Goal: Task Accomplishment & Management: Manage account settings

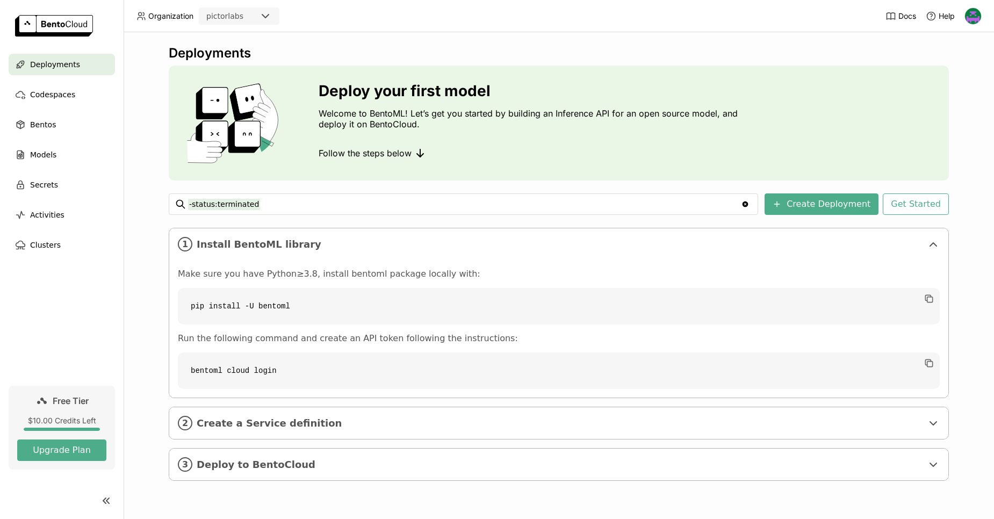
click at [347, 337] on p "Run the following command and create an API token following the instructions:" at bounding box center [559, 338] width 762 height 11
click at [50, 124] on span "Bentos" at bounding box center [43, 124] width 26 height 13
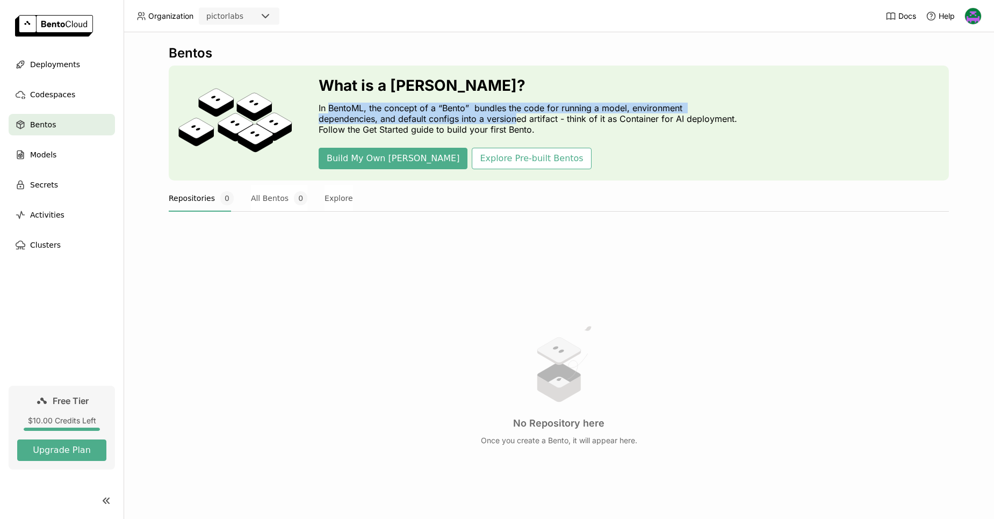
drag, startPoint x: 325, startPoint y: 104, endPoint x: 510, endPoint y: 117, distance: 185.8
click at [510, 117] on p "In BentoML, the concept of a “Bento” bundles the code for running a model, envi…" at bounding box center [531, 119] width 424 height 32
click at [481, 115] on p "In BentoML, the concept of a “Bento” bundles the code for running a model, envi…" at bounding box center [531, 119] width 424 height 32
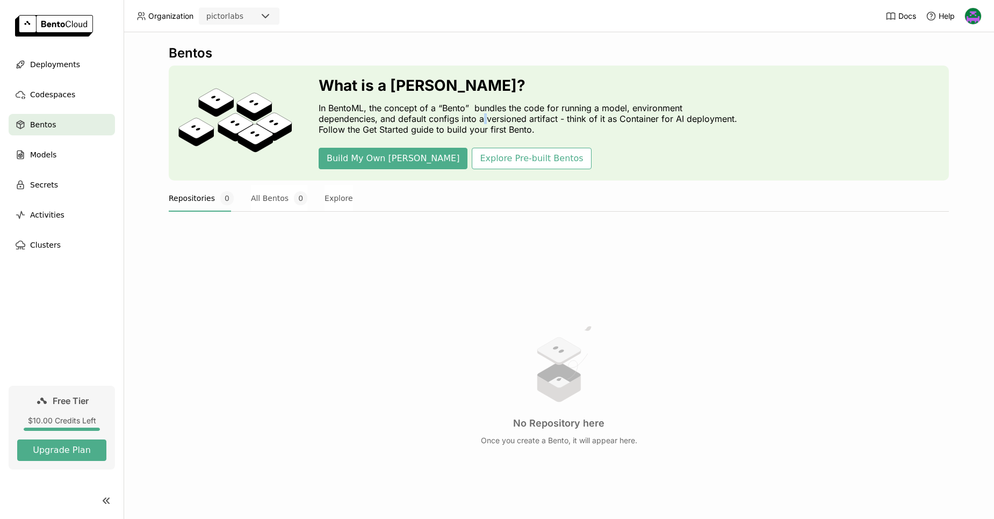
click at [481, 115] on p "In BentoML, the concept of a “Bento” bundles the code for running a model, envi…" at bounding box center [531, 119] width 424 height 32
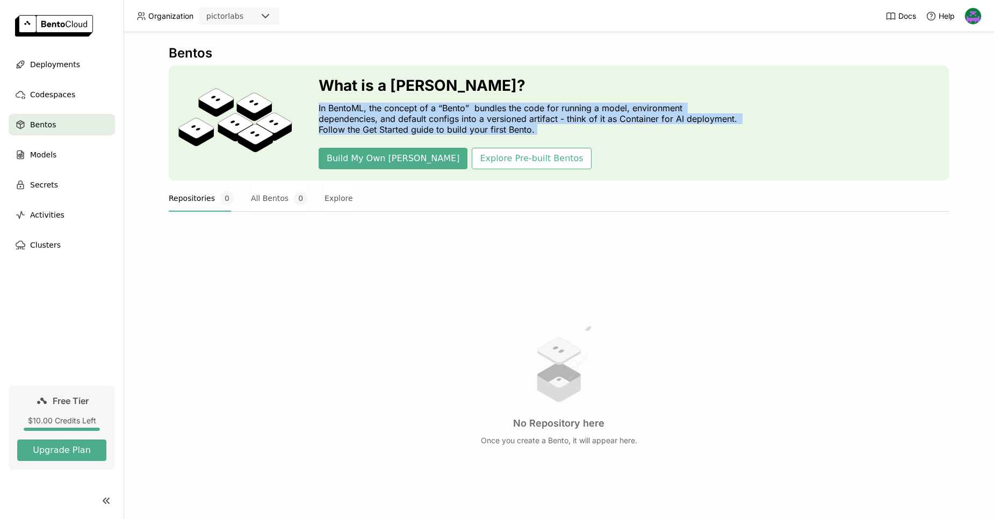
click at [481, 115] on p "In BentoML, the concept of a “Bento” bundles the code for running a model, envi…" at bounding box center [531, 119] width 424 height 32
click at [520, 110] on p "In BentoML, the concept of a “Bento” bundles the code for running a model, envi…" at bounding box center [531, 119] width 424 height 32
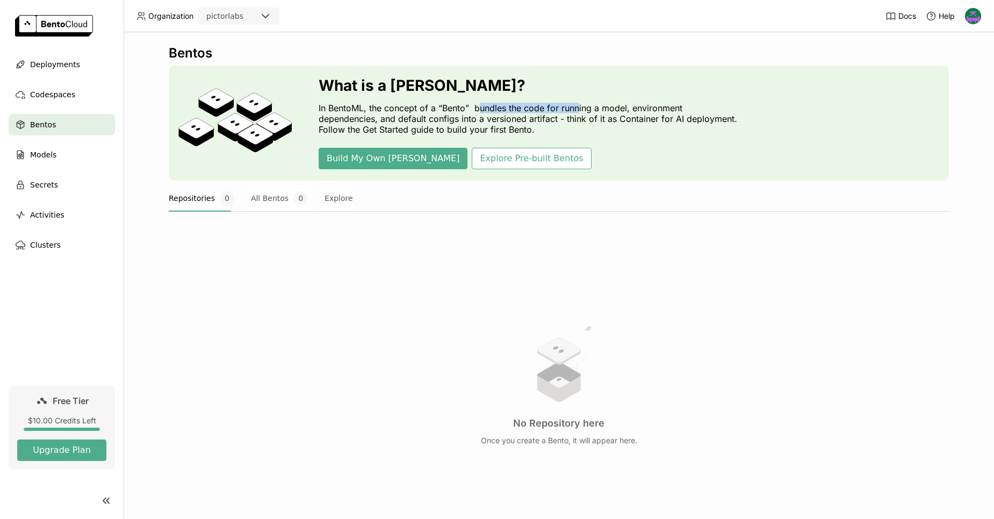
drag, startPoint x: 473, startPoint y: 109, endPoint x: 575, endPoint y: 110, distance: 101.5
click at [575, 110] on p "In BentoML, the concept of a “Bento” bundles the code for running a model, envi…" at bounding box center [531, 119] width 424 height 32
click at [53, 419] on div "$10.00 Credits Left" at bounding box center [61, 421] width 89 height 10
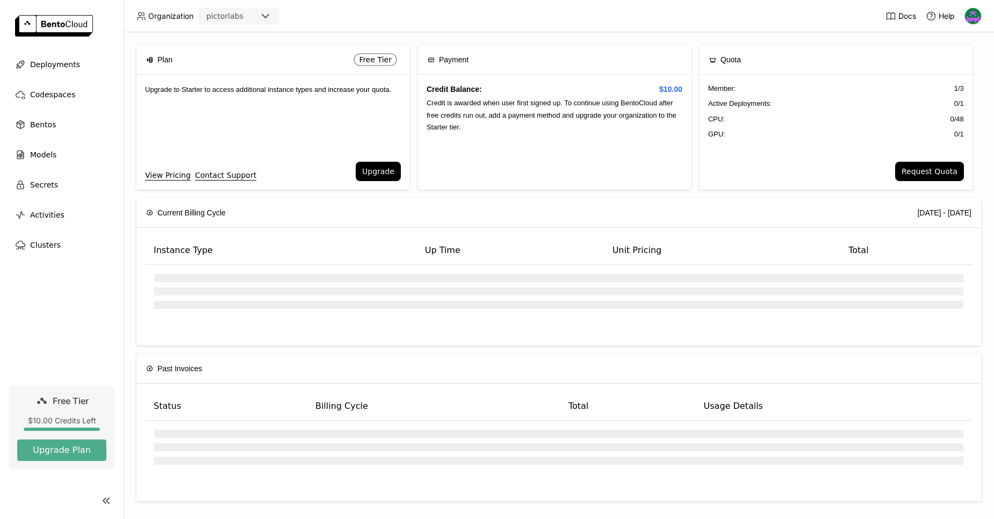
click at [53, 419] on div "$10.00 Credits Left" at bounding box center [61, 421] width 89 height 10
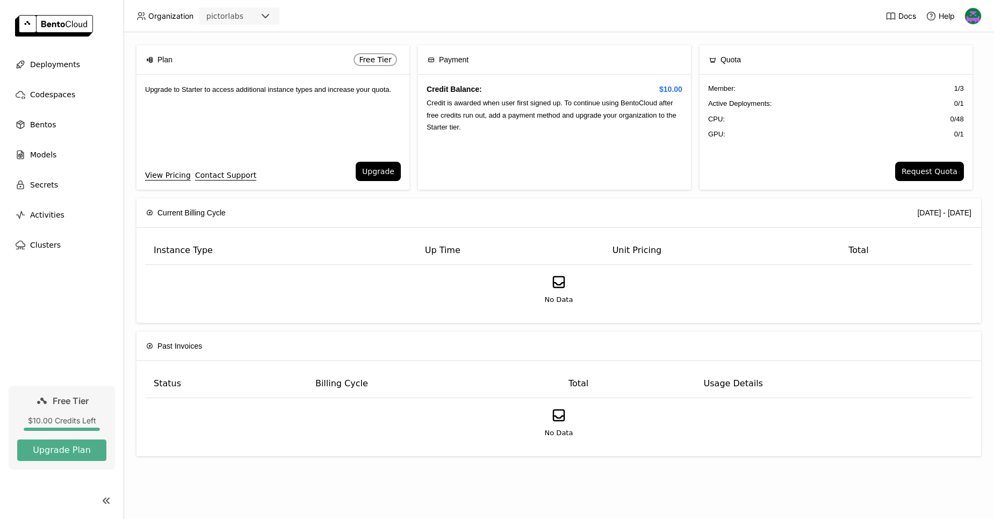
click at [496, 107] on div "Credit Balance: $10.00 Credit is awarded when user first signed up. To continue…" at bounding box center [554, 132] width 273 height 115
click at [264, 93] on div "Upgrade to Starter to access additional instance types and increase your quota." at bounding box center [272, 118] width 273 height 87
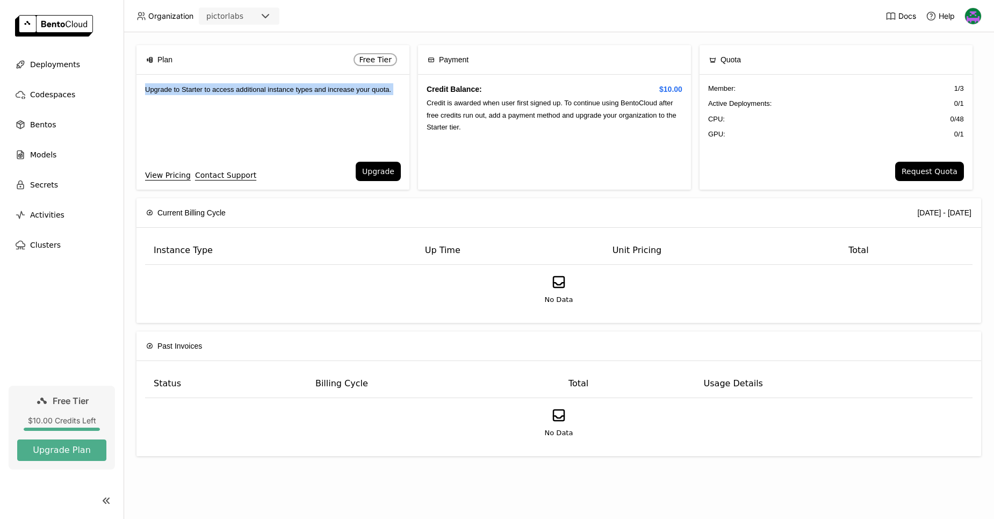
click at [264, 93] on div "Upgrade to Starter to access additional instance types and increase your quota." at bounding box center [272, 118] width 273 height 87
click at [42, 338] on nav "Deployments Codespaces Bentos Models Secrets Activities Clusters" at bounding box center [62, 220] width 124 height 332
